Goal: Register for event/course

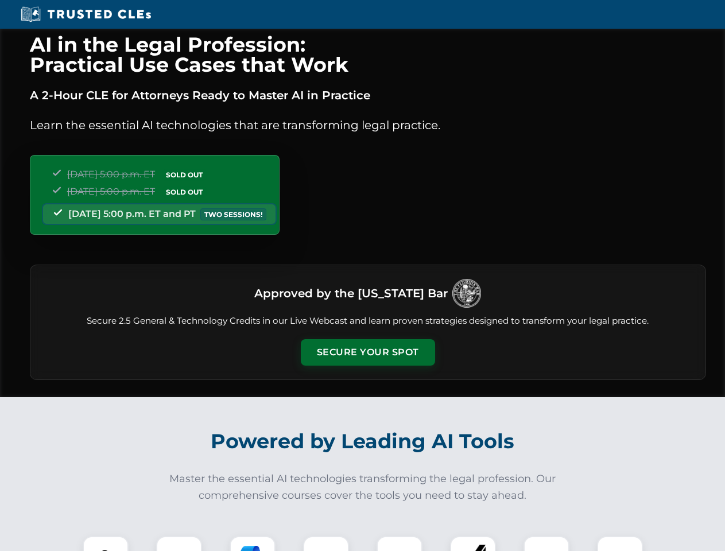
click at [367, 352] on button "Secure Your Spot" at bounding box center [368, 352] width 134 height 26
click at [106, 544] on img at bounding box center [105, 559] width 33 height 33
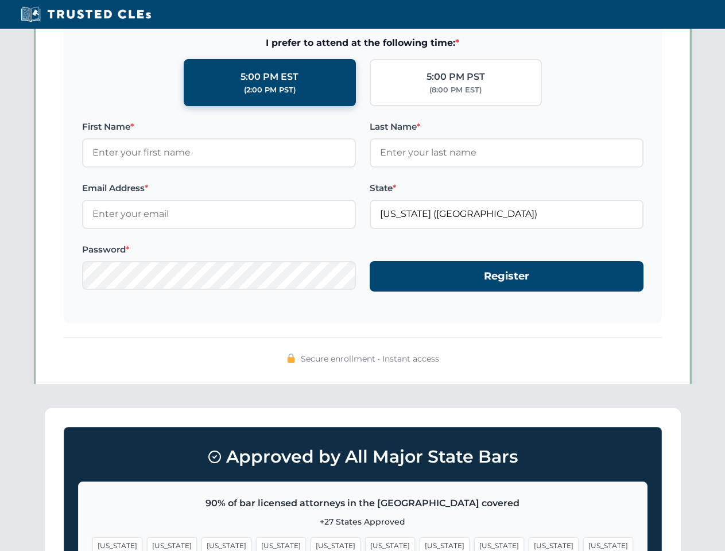
click at [420, 544] on span "[US_STATE]" at bounding box center [445, 545] width 50 height 17
click at [529, 544] on span "[US_STATE]" at bounding box center [554, 545] width 50 height 17
